Goal: Task Accomplishment & Management: Use online tool/utility

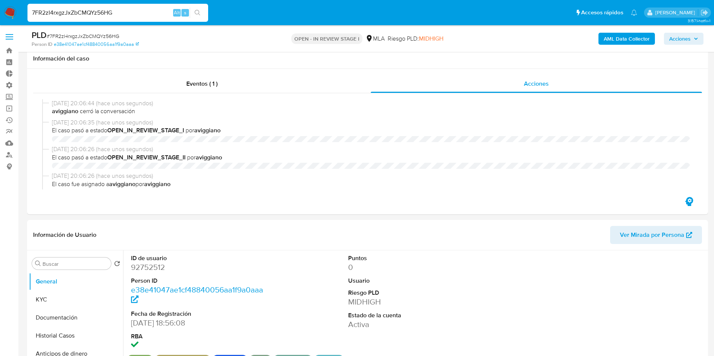
select select "10"
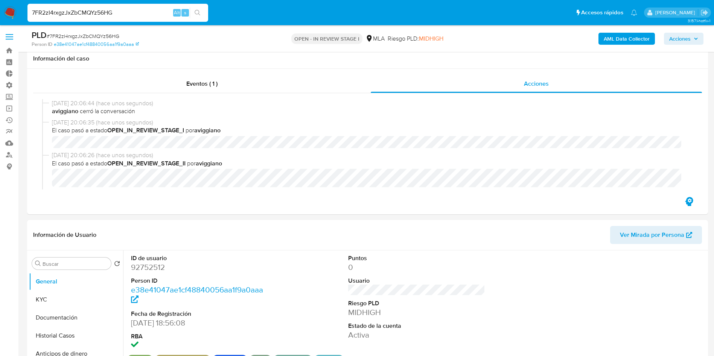
scroll to position [226, 0]
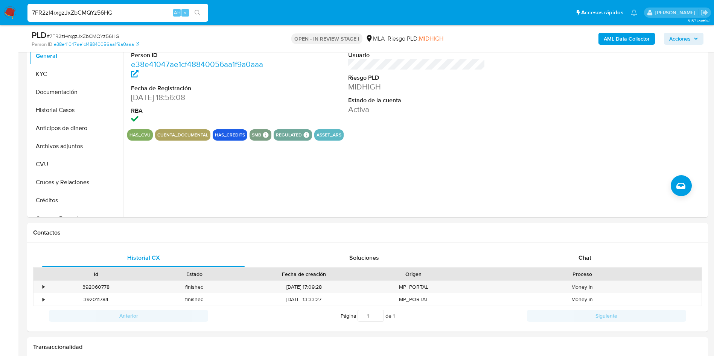
click at [202, 12] on button "search-icon" at bounding box center [197, 13] width 15 height 11
click at [194, 18] on div "7FR2zI4rxgzJxZbCMQYz56HG Alt s" at bounding box center [117, 13] width 181 height 18
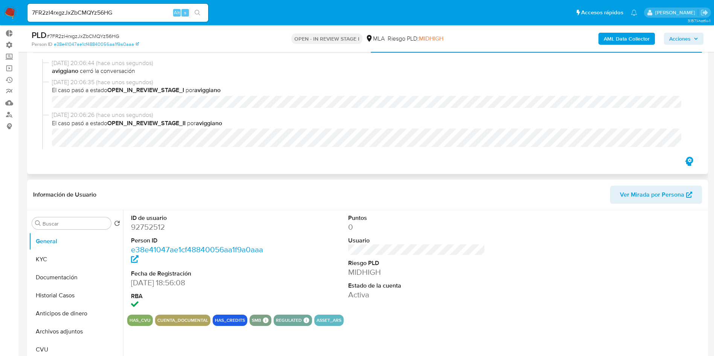
scroll to position [0, 0]
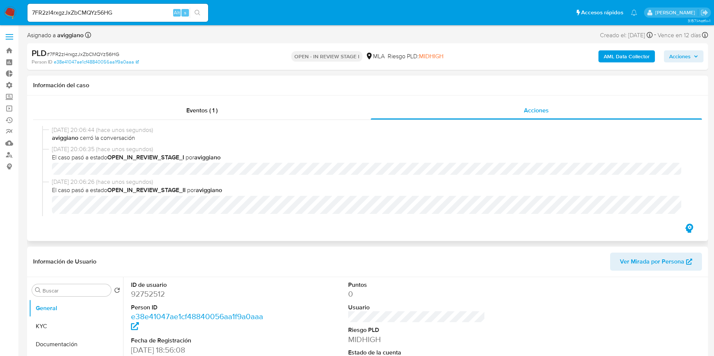
click at [200, 102] on div "Eventos ( 1 )" at bounding box center [201, 111] width 337 height 18
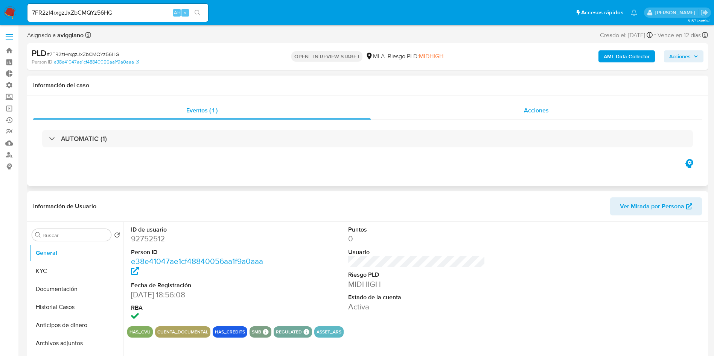
click at [534, 116] on div "Acciones" at bounding box center [535, 111] width 331 height 18
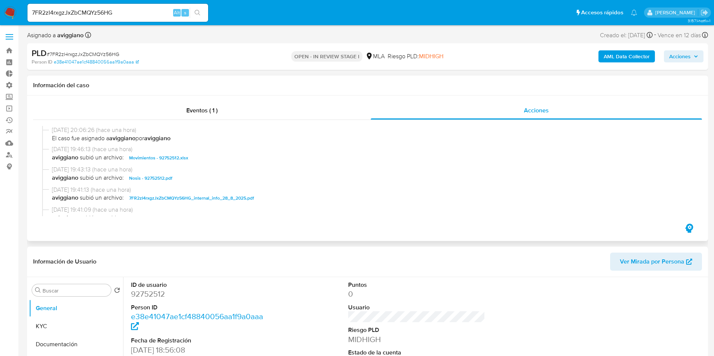
scroll to position [226, 0]
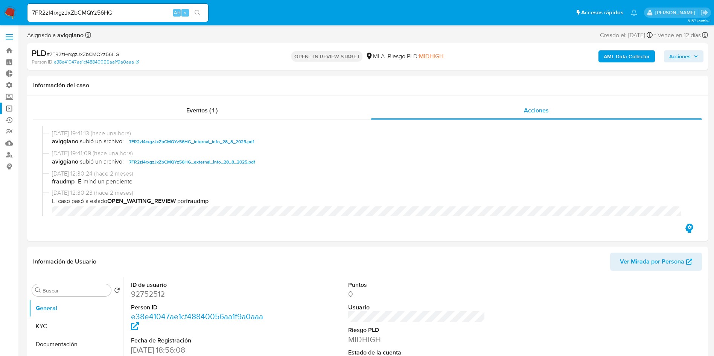
click at [14, 107] on link "Operaciones masivas" at bounding box center [45, 109] width 90 height 12
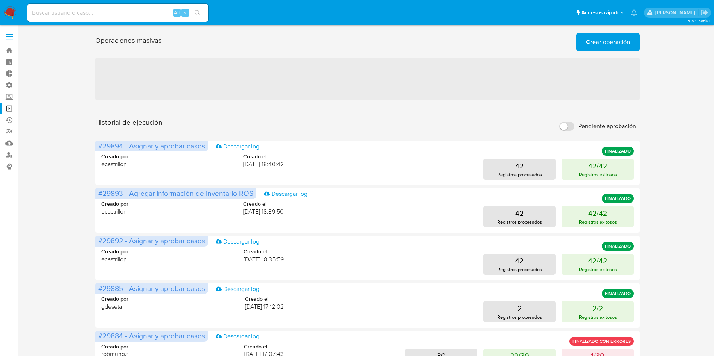
click at [687, 74] on div "Operaciones masivas Crear operación Sólo puede haber hasta un máximo de 5 opera…" at bounding box center [367, 333] width 680 height 607
click at [613, 38] on span "Crear operación" at bounding box center [608, 42] width 44 height 17
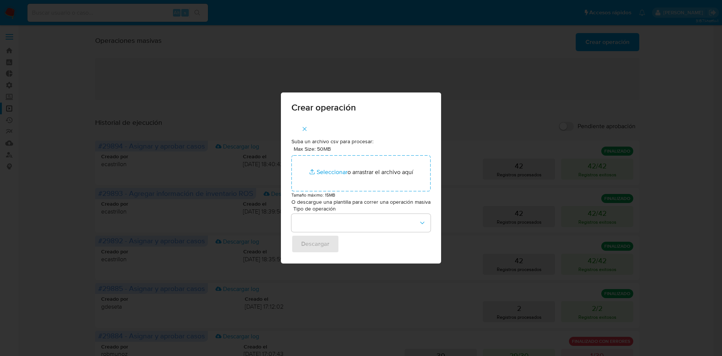
click at [306, 127] on icon "button" at bounding box center [304, 129] width 7 height 7
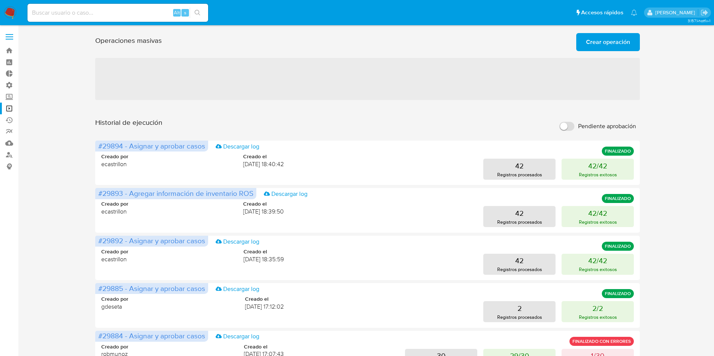
click at [590, 36] on span "Crear operación" at bounding box center [608, 42] width 44 height 17
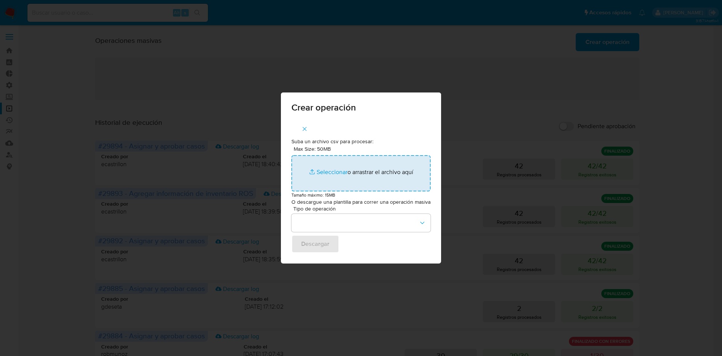
click at [342, 180] on input "Max Size: 50MB Seleccionar archivos" at bounding box center [361, 173] width 139 height 36
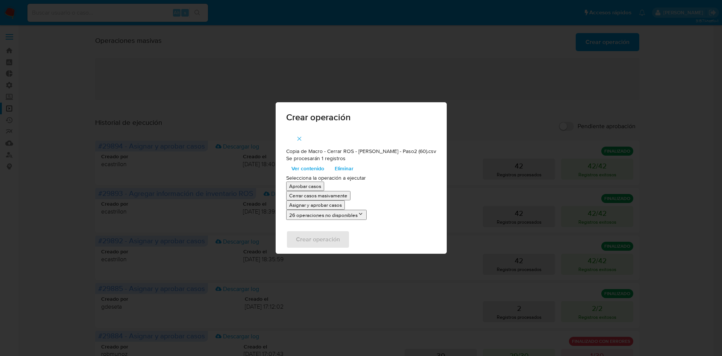
click at [303, 137] on icon "button" at bounding box center [299, 138] width 7 height 7
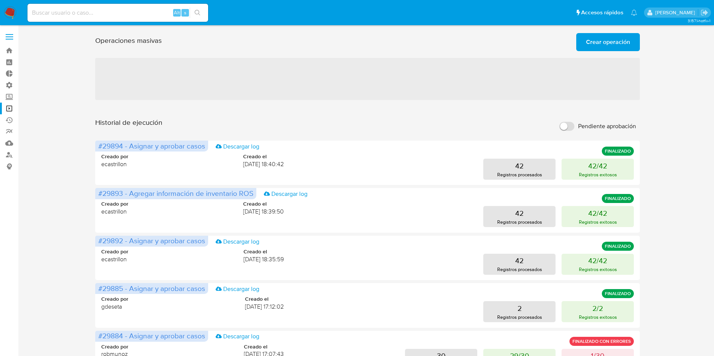
click at [14, 10] on img at bounding box center [10, 12] width 13 height 13
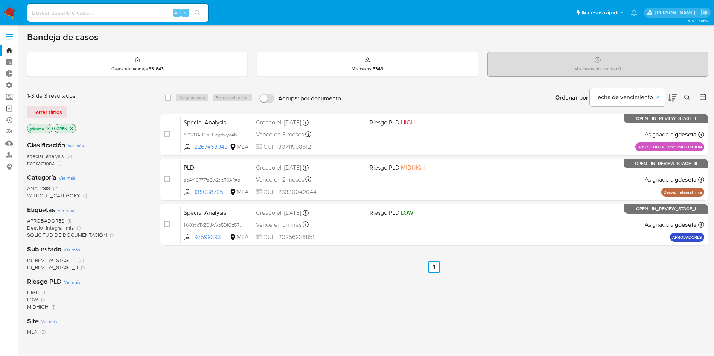
click at [12, 110] on link "Operaciones masivas" at bounding box center [45, 109] width 90 height 12
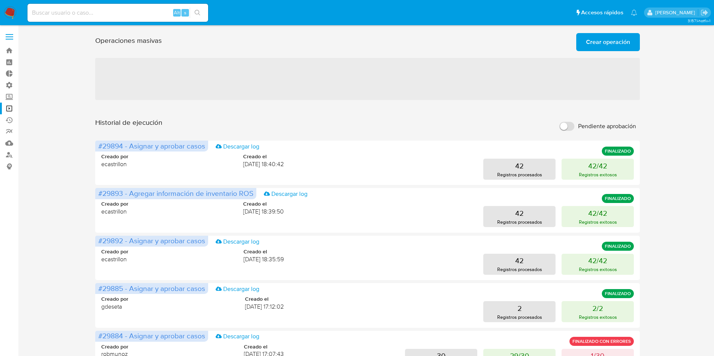
click at [601, 43] on span "Crear operación" at bounding box center [608, 42] width 44 height 17
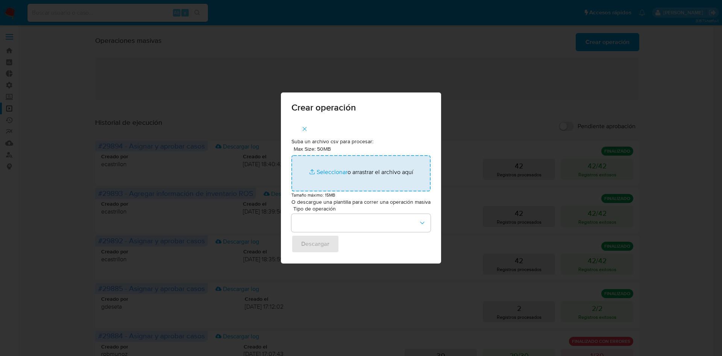
click at [325, 169] on input "Max Size: 50MB Seleccionar archivos" at bounding box center [361, 173] width 139 height 36
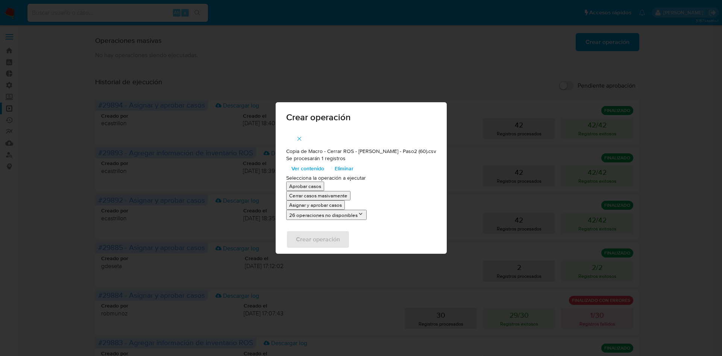
click at [342, 203] on p "Asignar y aprobar casos" at bounding box center [315, 205] width 53 height 7
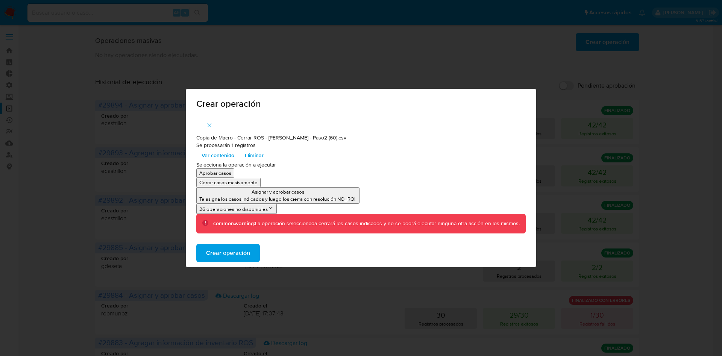
click at [240, 254] on span "Crear operación" at bounding box center [228, 253] width 44 height 17
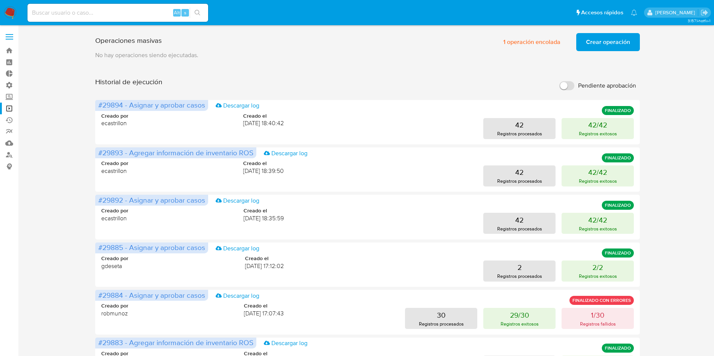
click at [591, 42] on span "Crear operación" at bounding box center [608, 42] width 44 height 17
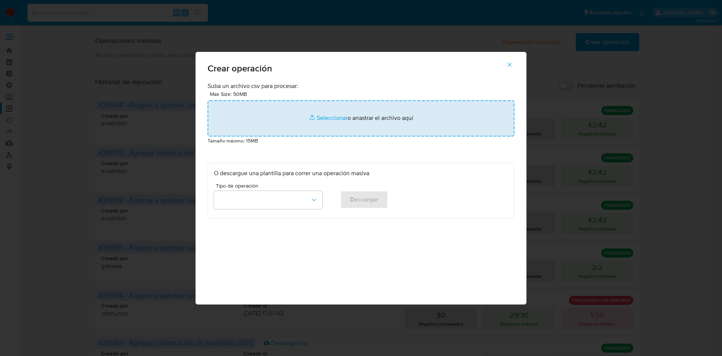
click at [354, 115] on input "file" at bounding box center [361, 118] width 307 height 36
type input "C:\fakepath\Copia de Macro - Cerrar ROS - Gus - Paso3 (73).csv"
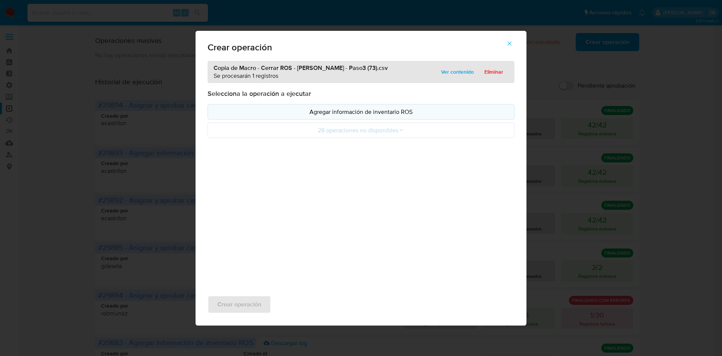
click at [359, 111] on p "Agregar información de inventario ROS" at bounding box center [361, 112] width 294 height 9
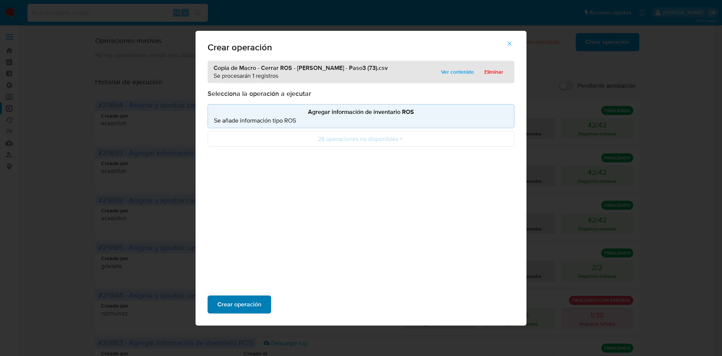
click at [248, 297] on span "Crear operación" at bounding box center [239, 304] width 44 height 17
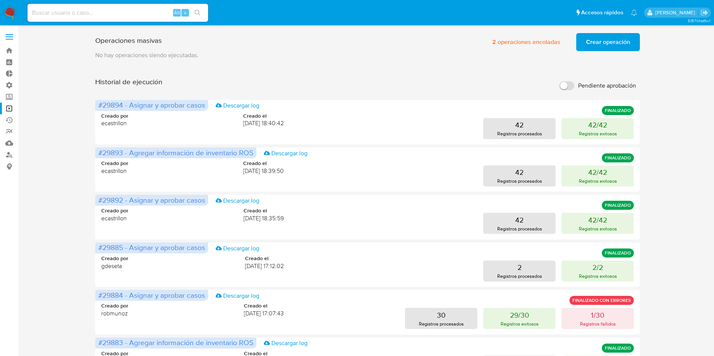
click at [377, 62] on div "Operaciones masivas 2 operaciones encoladas Crear operación Sólo puede haber ha…" at bounding box center [367, 313] width 544 height 566
click at [610, 39] on span "Crear operación" at bounding box center [608, 42] width 44 height 17
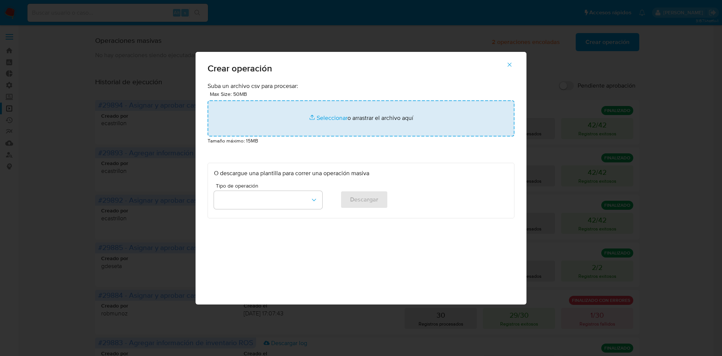
click at [379, 116] on input "file" at bounding box center [361, 118] width 307 height 36
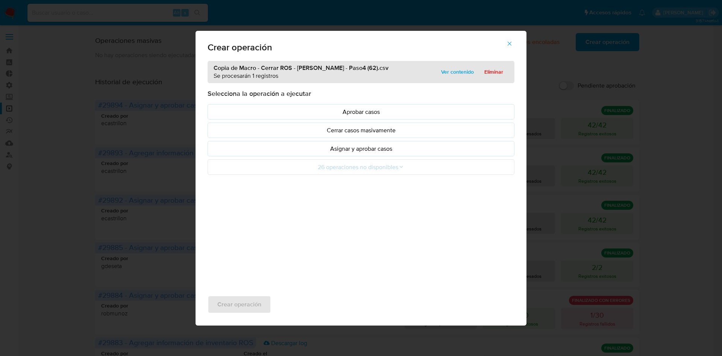
click at [363, 152] on p "Asignar y aprobar casos" at bounding box center [361, 148] width 294 height 9
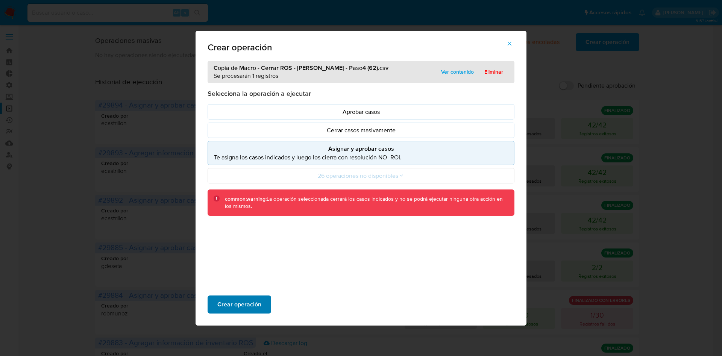
click at [254, 301] on span "Crear operación" at bounding box center [239, 304] width 44 height 17
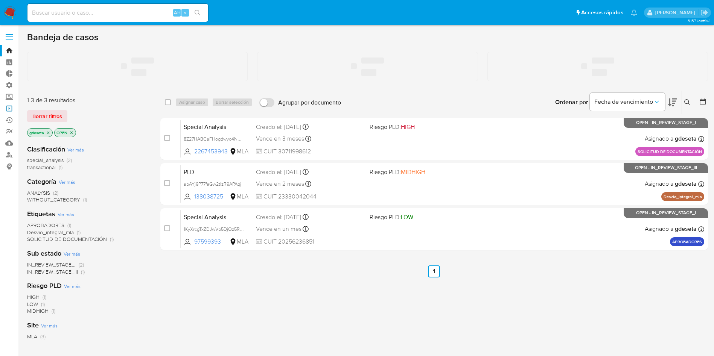
click at [10, 108] on link "Operaciones masivas" at bounding box center [45, 109] width 90 height 12
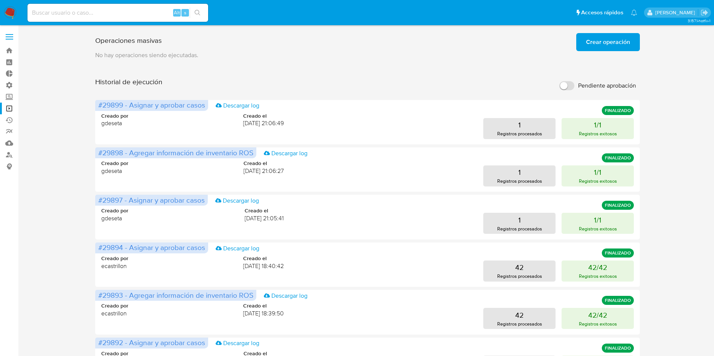
click at [84, 18] on div "Alt s" at bounding box center [117, 13] width 181 height 18
click at [84, 12] on input at bounding box center [117, 13] width 181 height 10
paste input "7FR2zI4rxgzJxZbCMQYz56HG"
type input "7FR2zI4rxgzJxZbCMQYz56HG"
click at [200, 13] on icon "search-icon" at bounding box center [197, 13] width 6 height 6
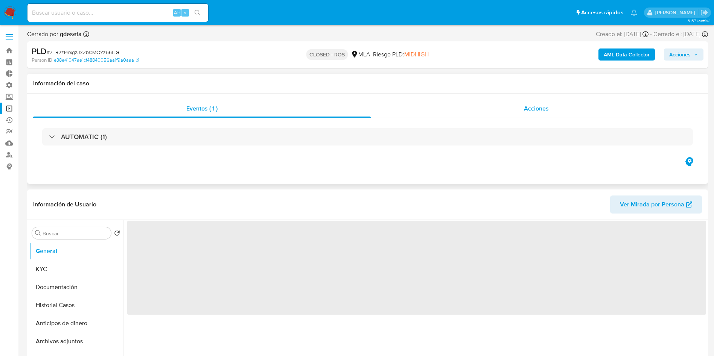
click at [553, 105] on div "Acciones" at bounding box center [535, 109] width 331 height 18
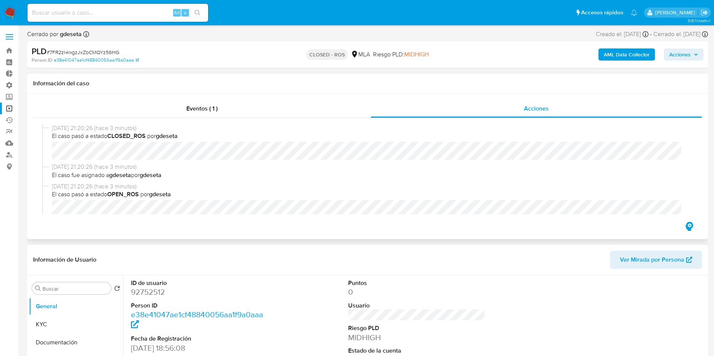
select select "10"
